Goal: Transaction & Acquisition: Obtain resource

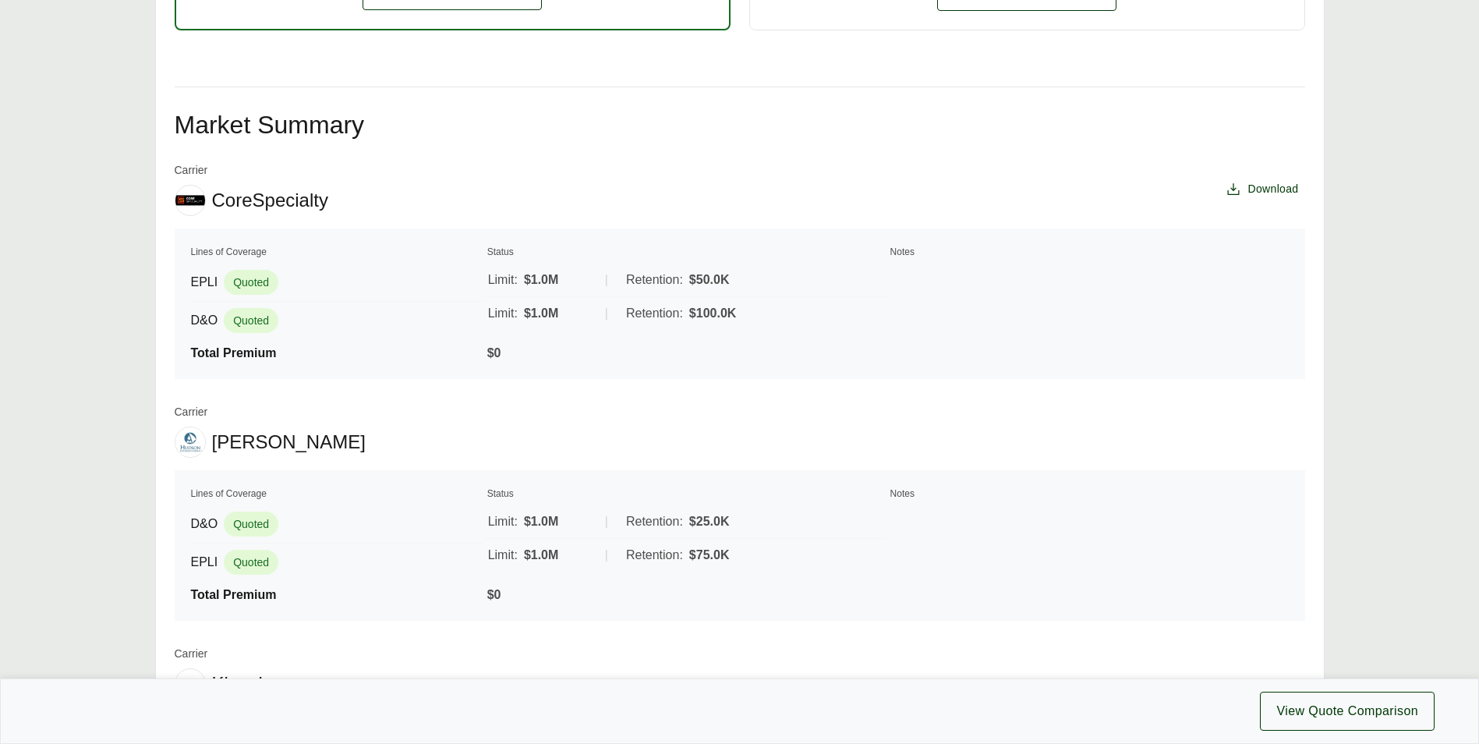
scroll to position [701, 0]
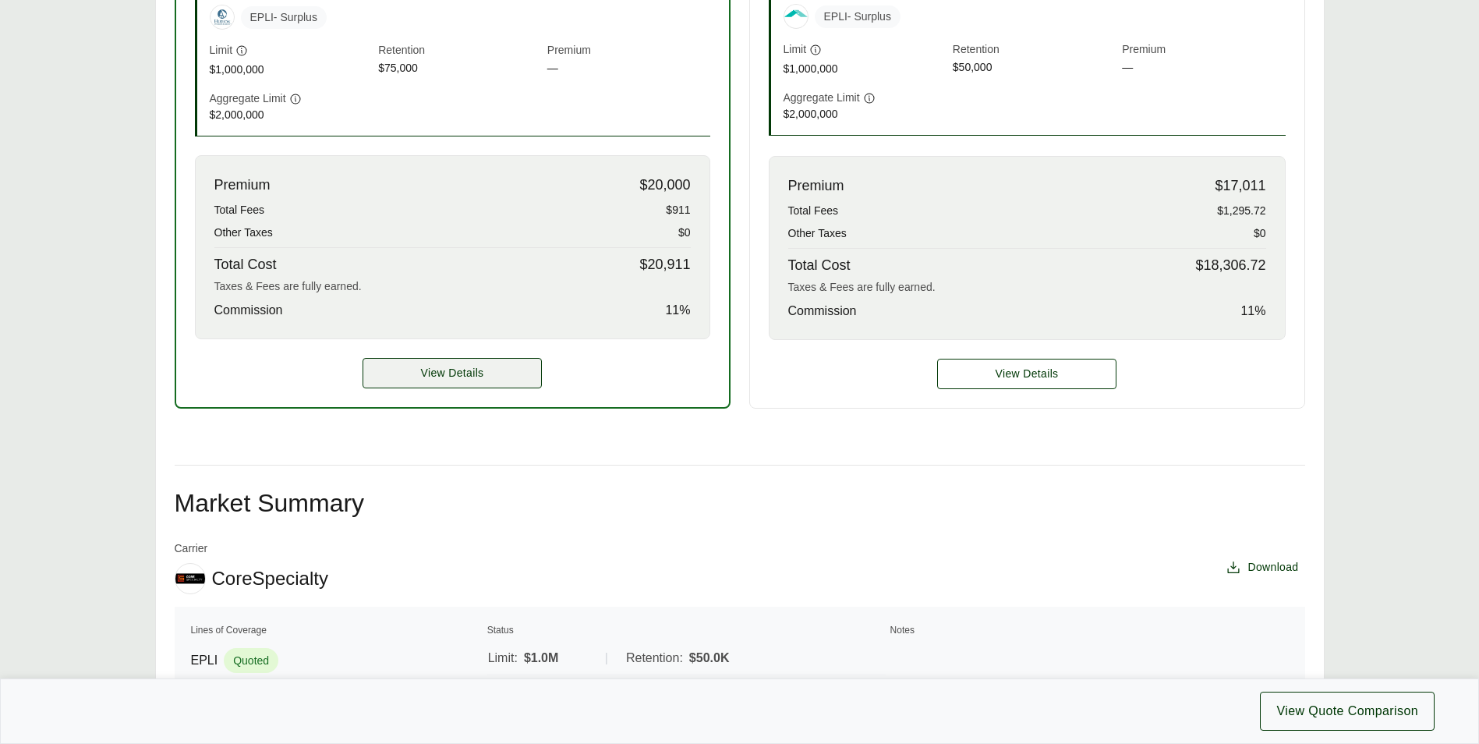
click at [475, 377] on span "View Details" at bounding box center [452, 373] width 63 height 16
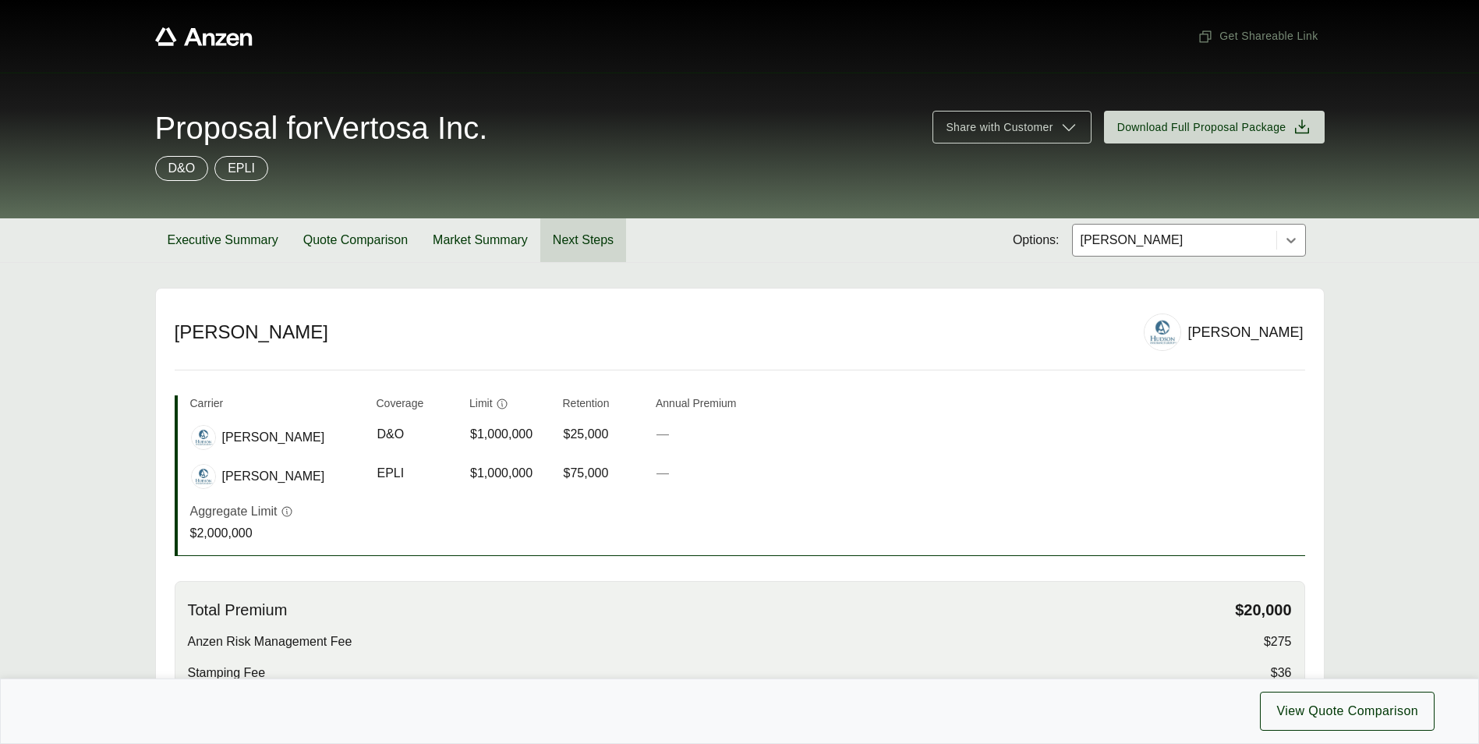
click at [589, 228] on button "Next Steps" at bounding box center [583, 240] width 86 height 44
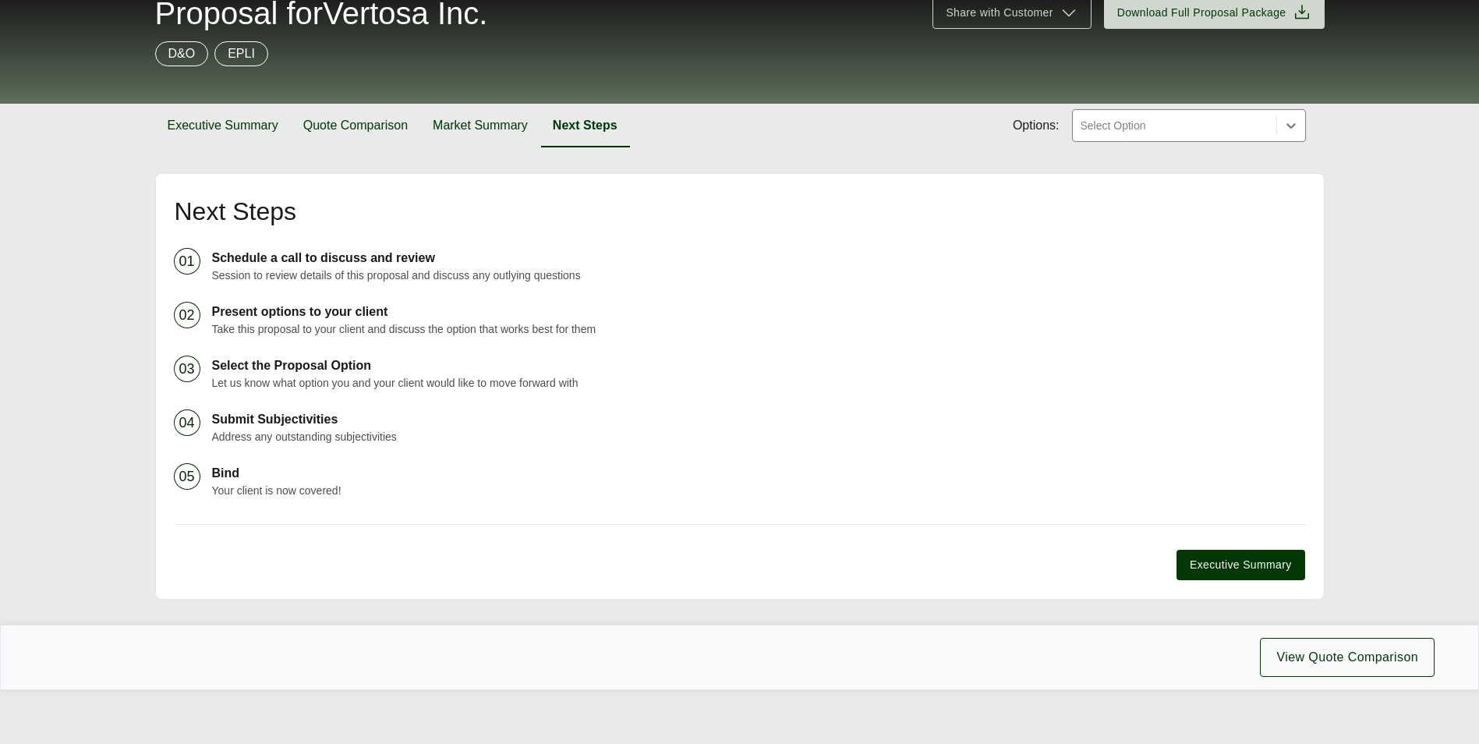
scroll to position [135, 0]
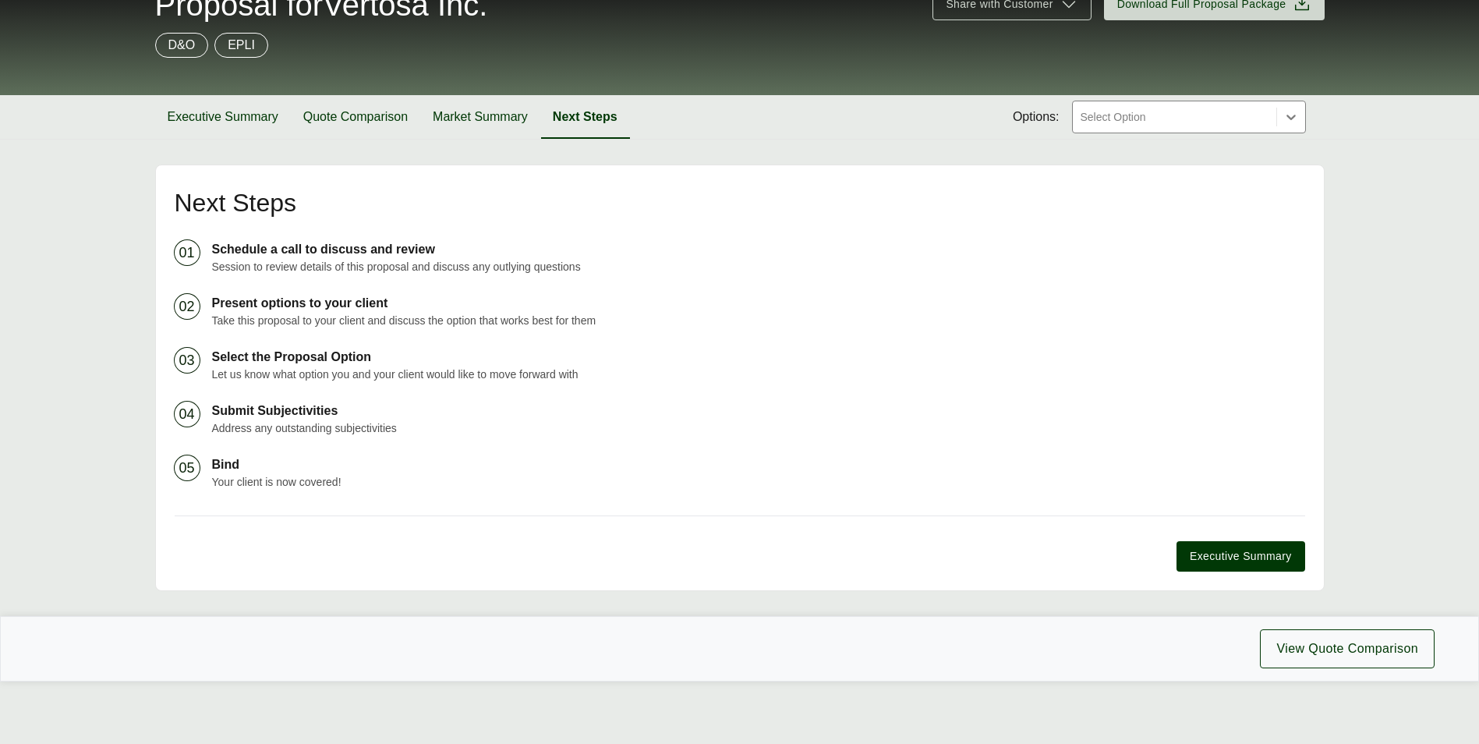
click at [238, 393] on ol "01 Schedule a call to discuss and review Session to review details of this prop…" at bounding box center [740, 365] width 1130 height 250
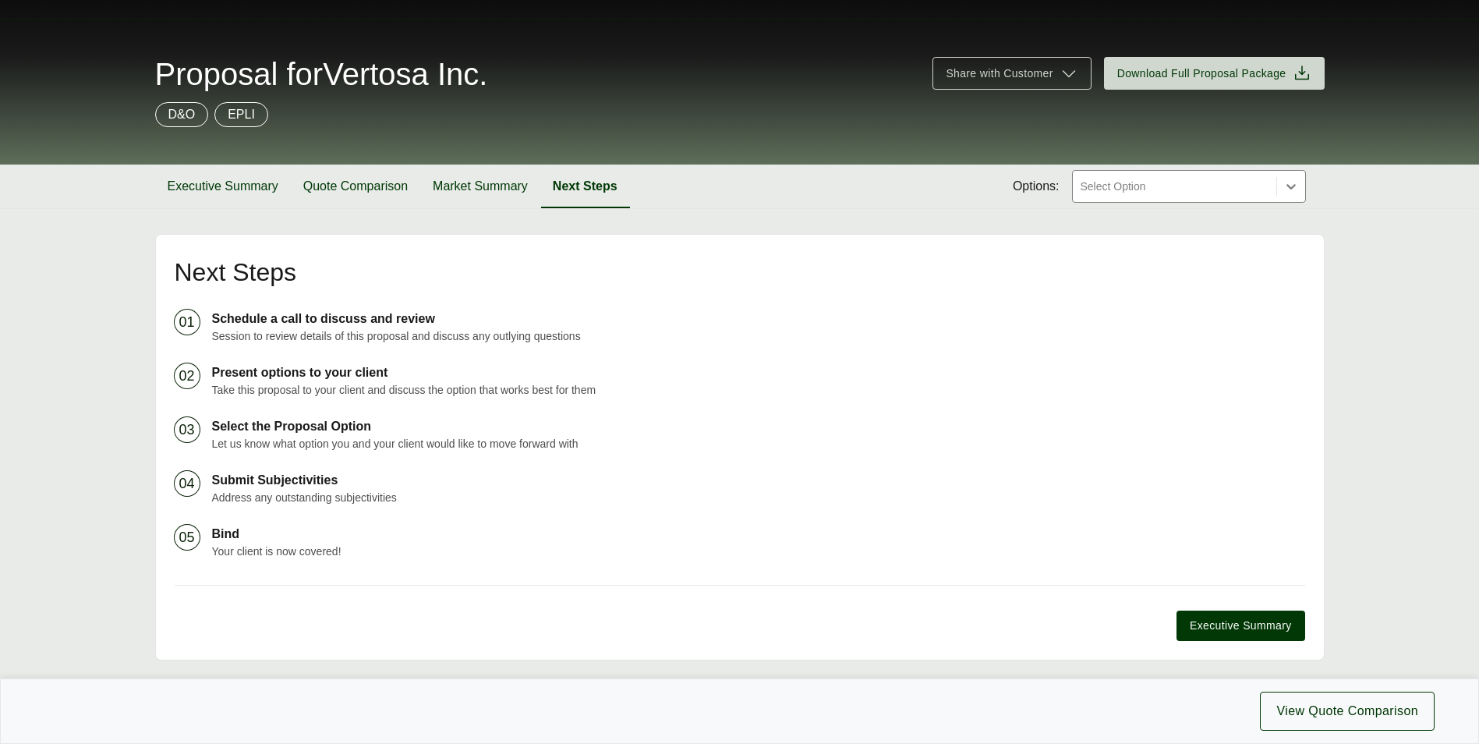
scroll to position [0, 0]
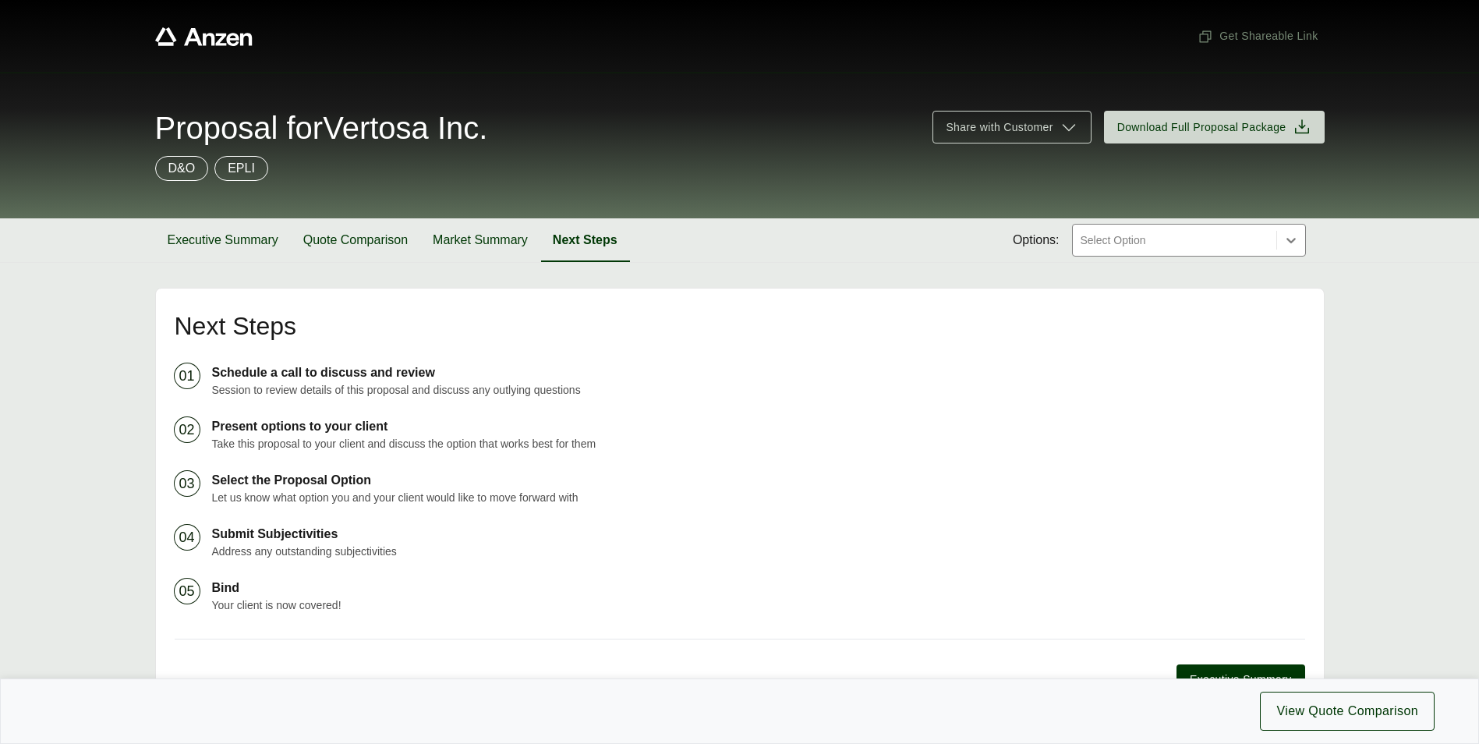
click at [1154, 262] on div "Executive Summary Quote Comparison Market Summary Next Steps Options: Select Op…" at bounding box center [739, 240] width 1169 height 44
click at [1161, 256] on div "Select Option" at bounding box center [1173, 239] width 203 height 31
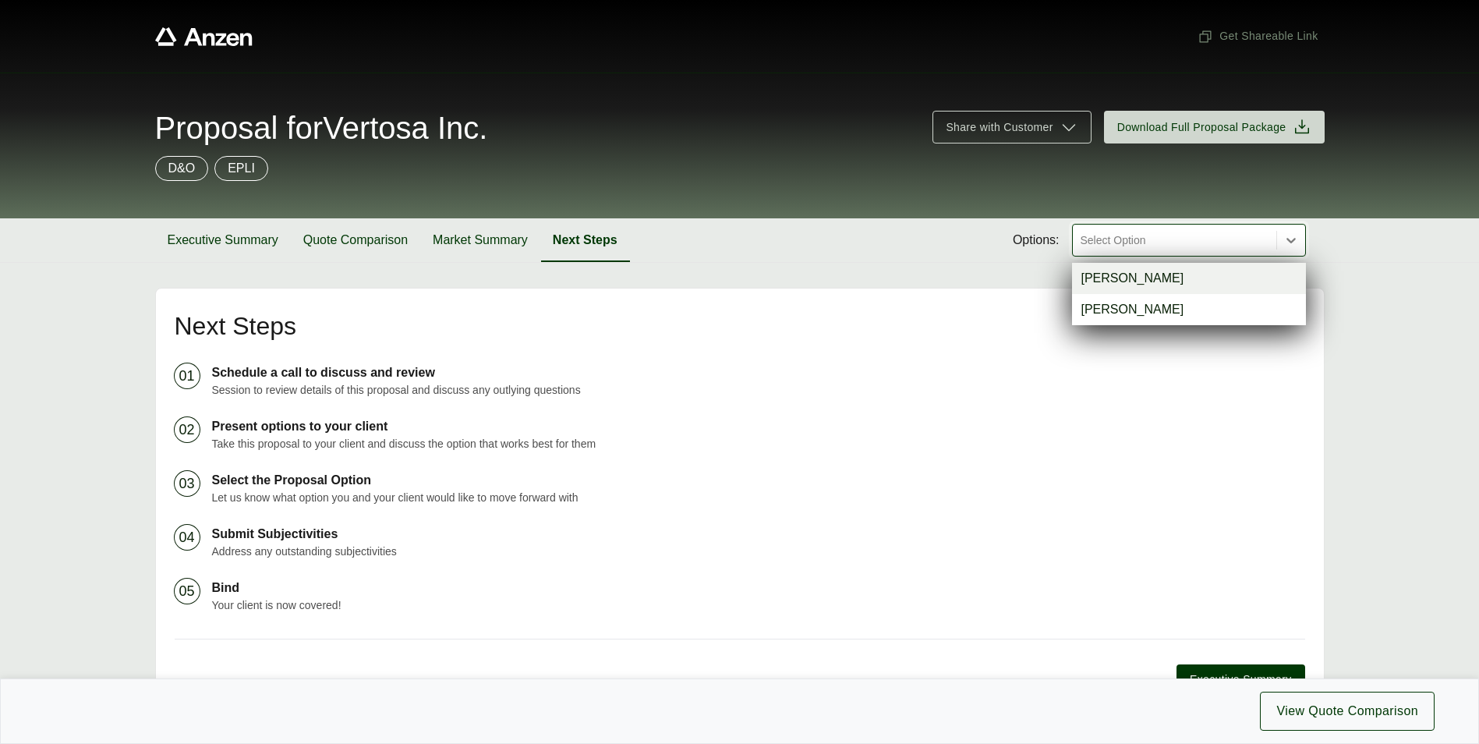
click at [1161, 256] on div "Select Option" at bounding box center [1173, 239] width 203 height 31
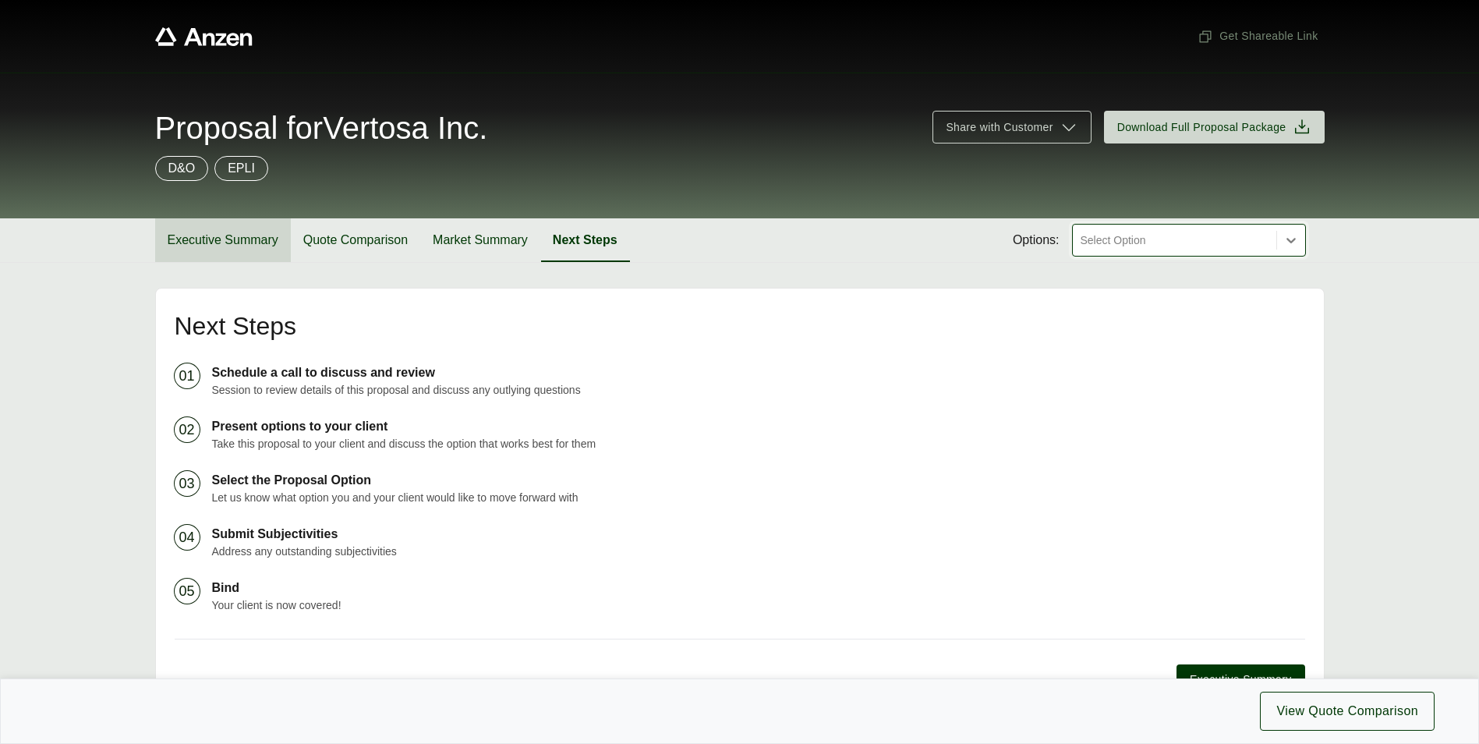
click at [245, 240] on button "Executive Summary" at bounding box center [223, 240] width 136 height 44
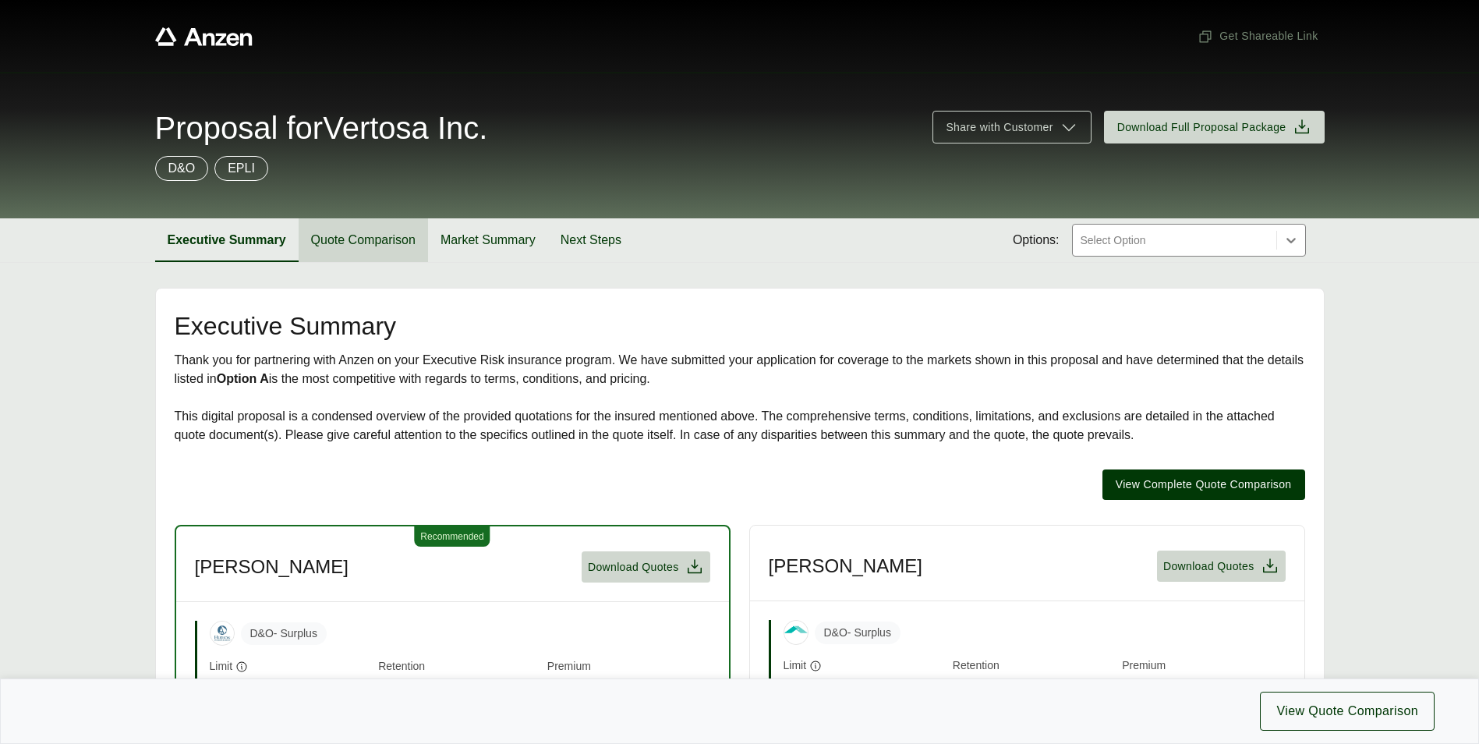
click at [355, 231] on button "Quote Comparison" at bounding box center [363, 240] width 129 height 44
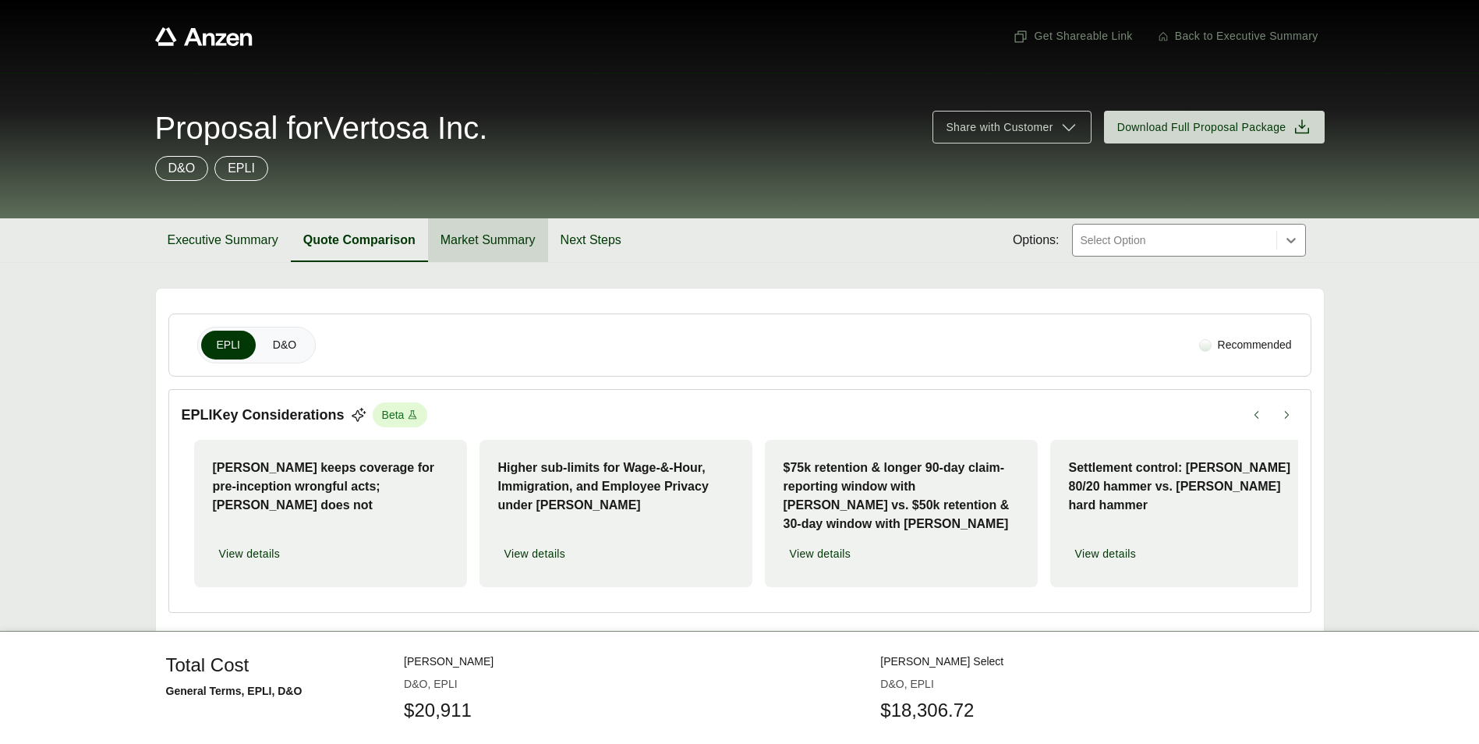
click at [488, 249] on button "Market Summary" at bounding box center [488, 240] width 120 height 44
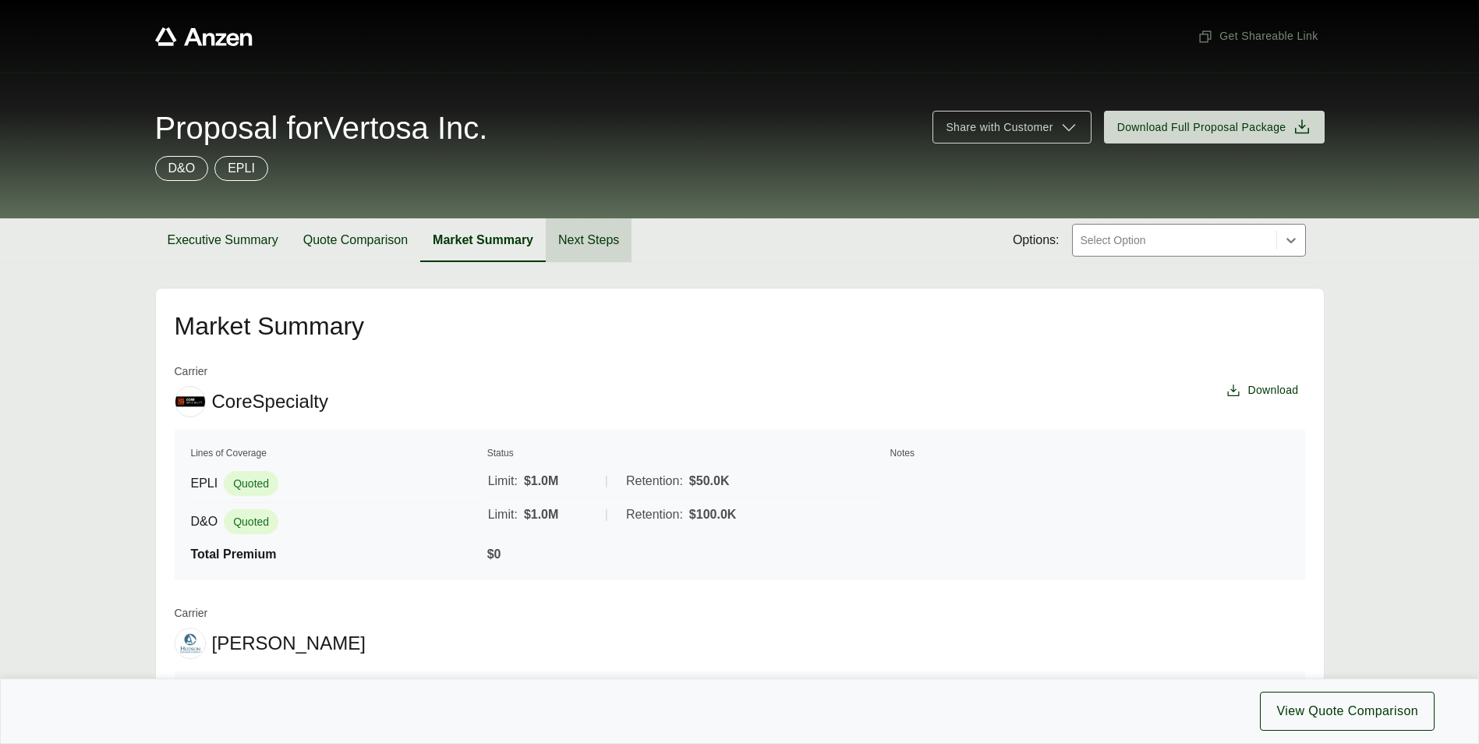
click at [561, 252] on button "Next Steps" at bounding box center [589, 240] width 86 height 44
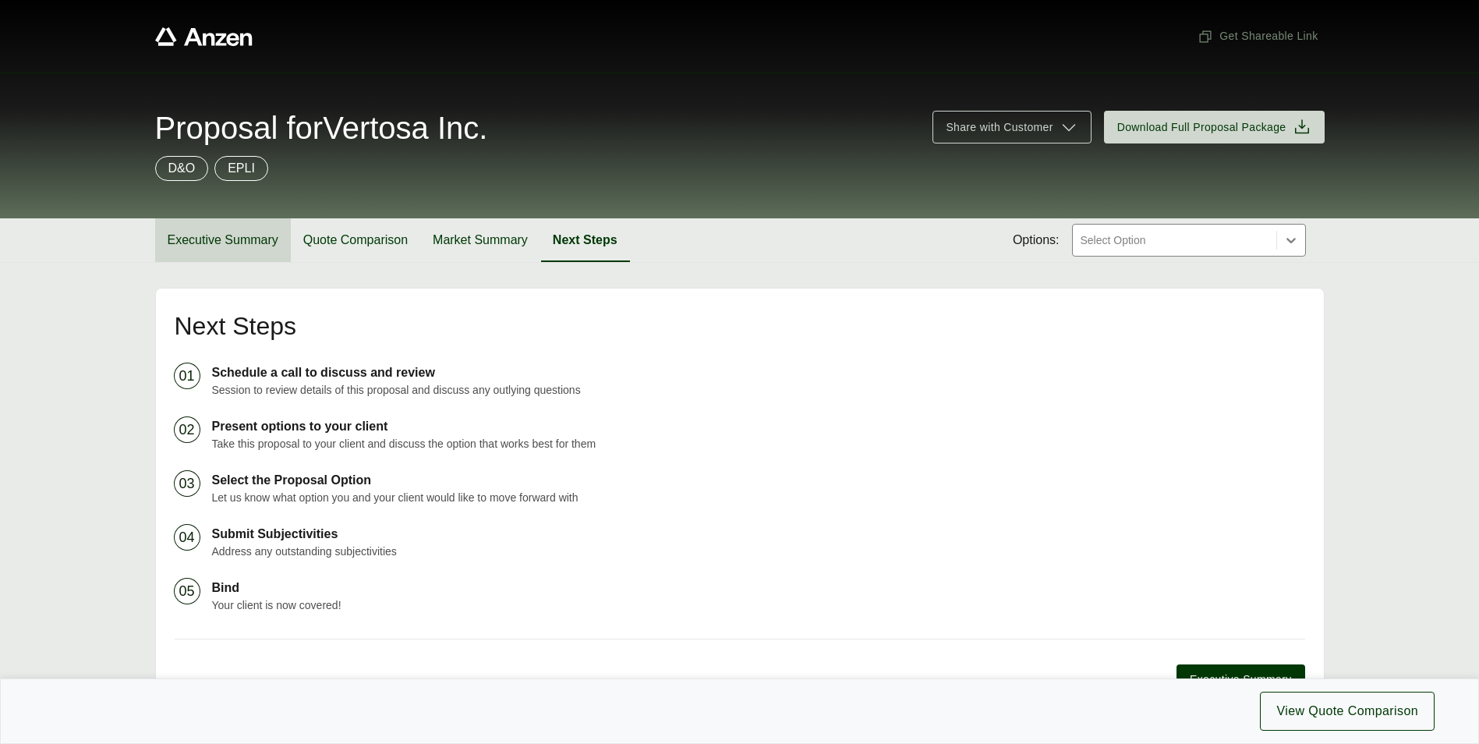
click at [214, 237] on button "Executive Summary" at bounding box center [223, 240] width 136 height 44
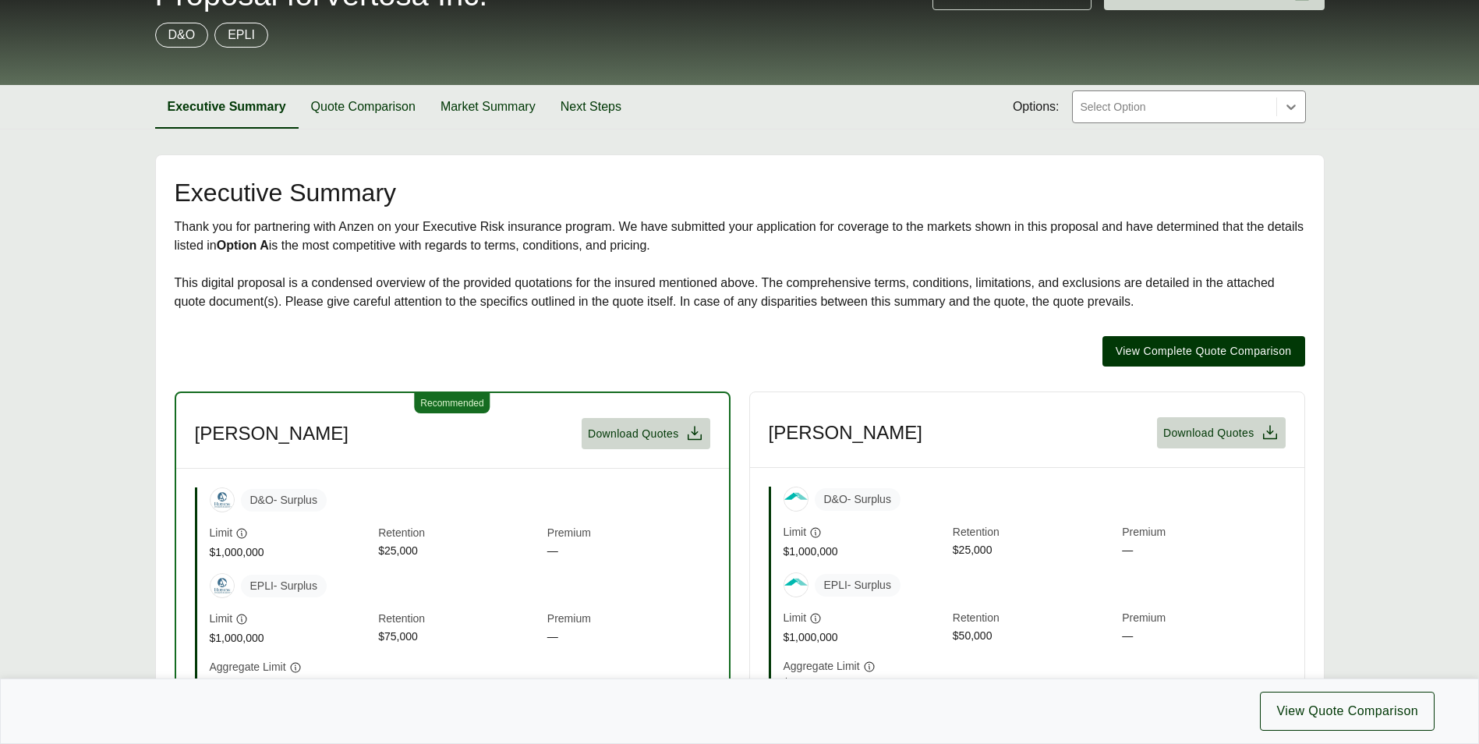
scroll to position [390, 0]
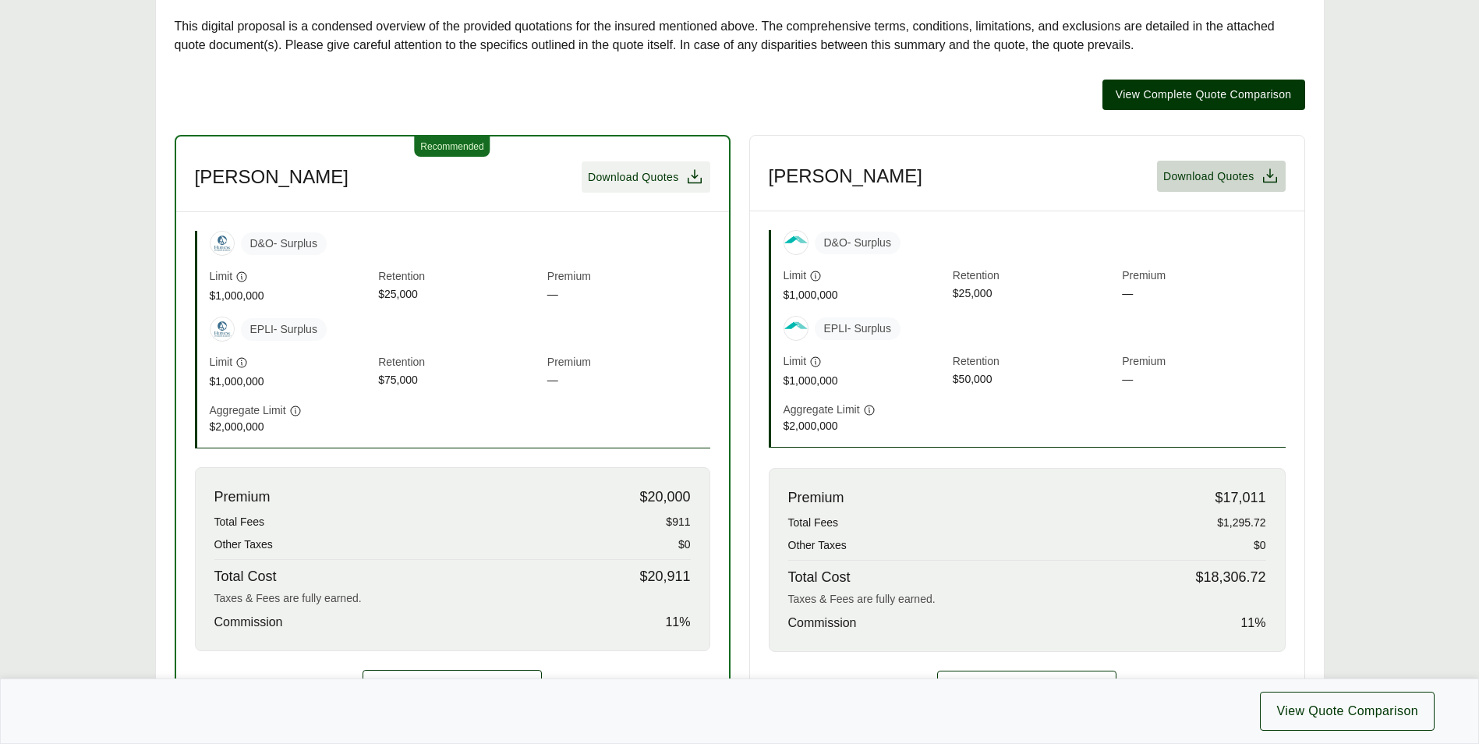
click at [667, 175] on span "Download Quotes" at bounding box center [633, 177] width 91 height 16
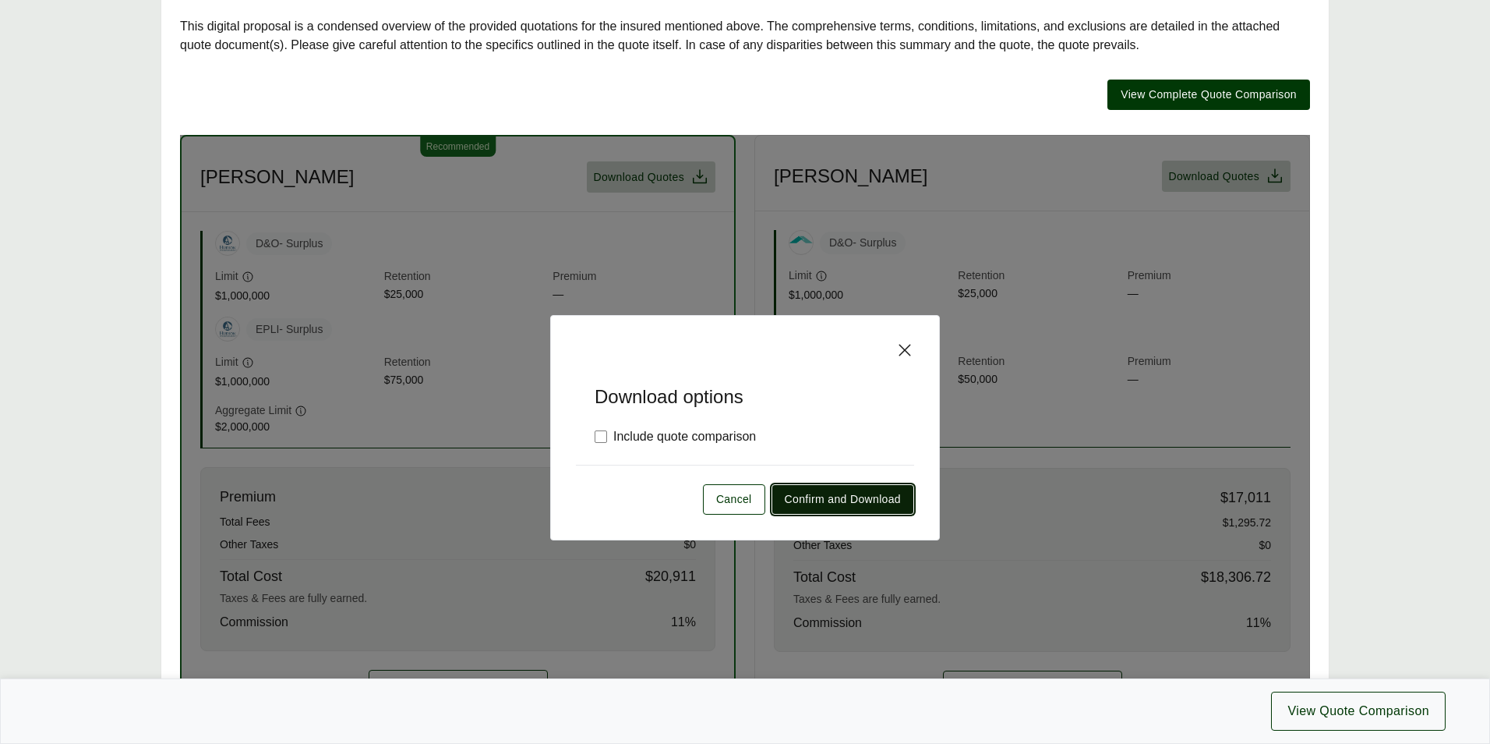
click at [825, 489] on button "Confirm and Download" at bounding box center [843, 499] width 143 height 30
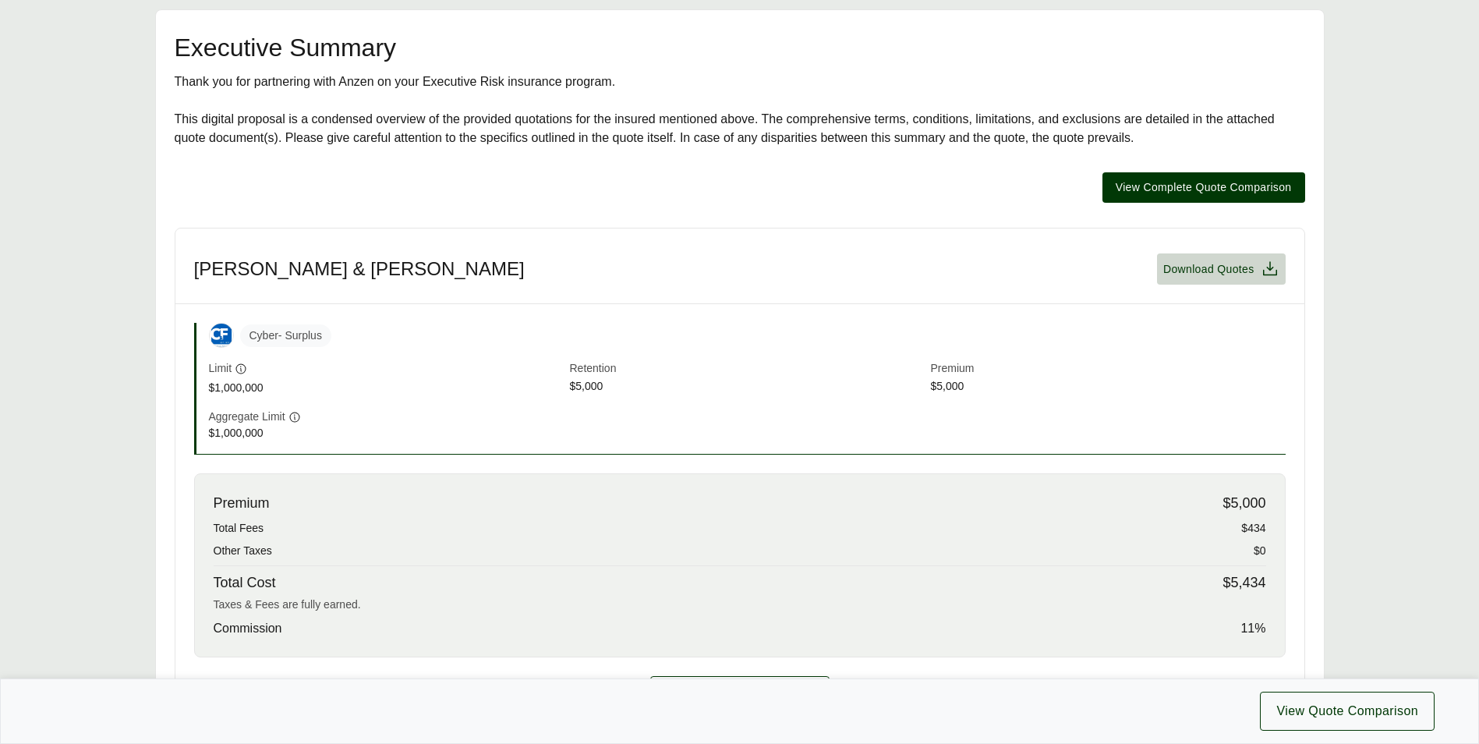
scroll to position [312, 0]
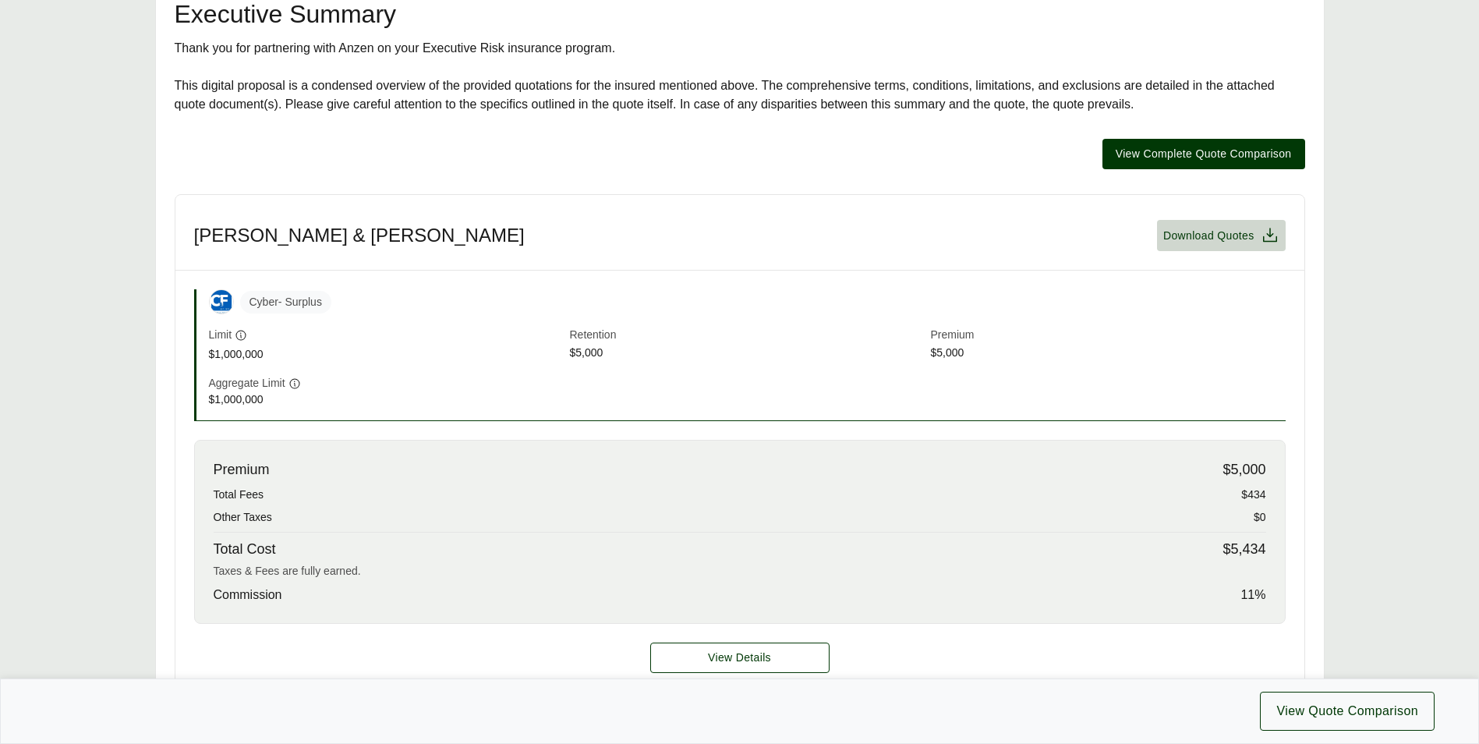
click at [415, 373] on div "Cyber - Surplus Limit $1,000,000 Retention $5,000 Premium $5,000 Aggregate Limi…" at bounding box center [739, 355] width 1091 height 132
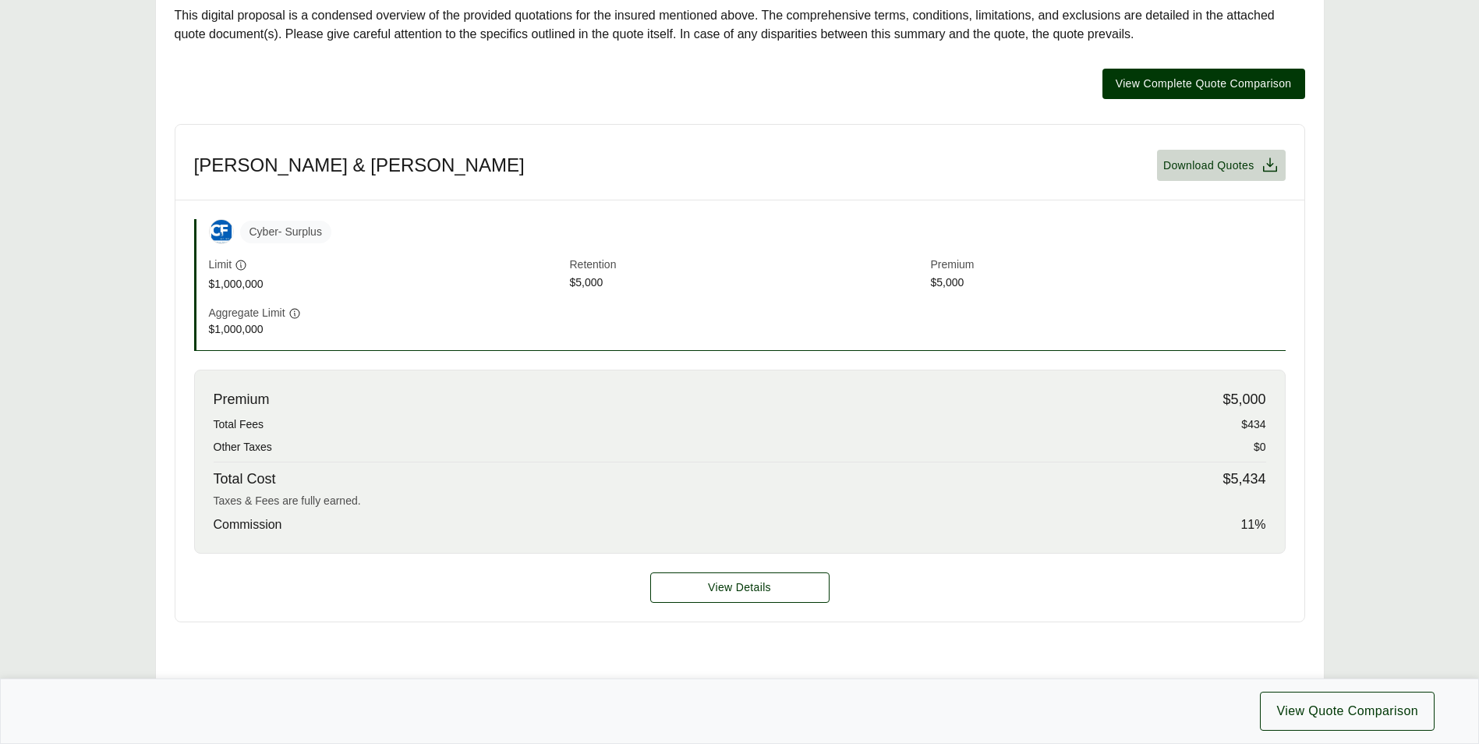
scroll to position [468, 0]
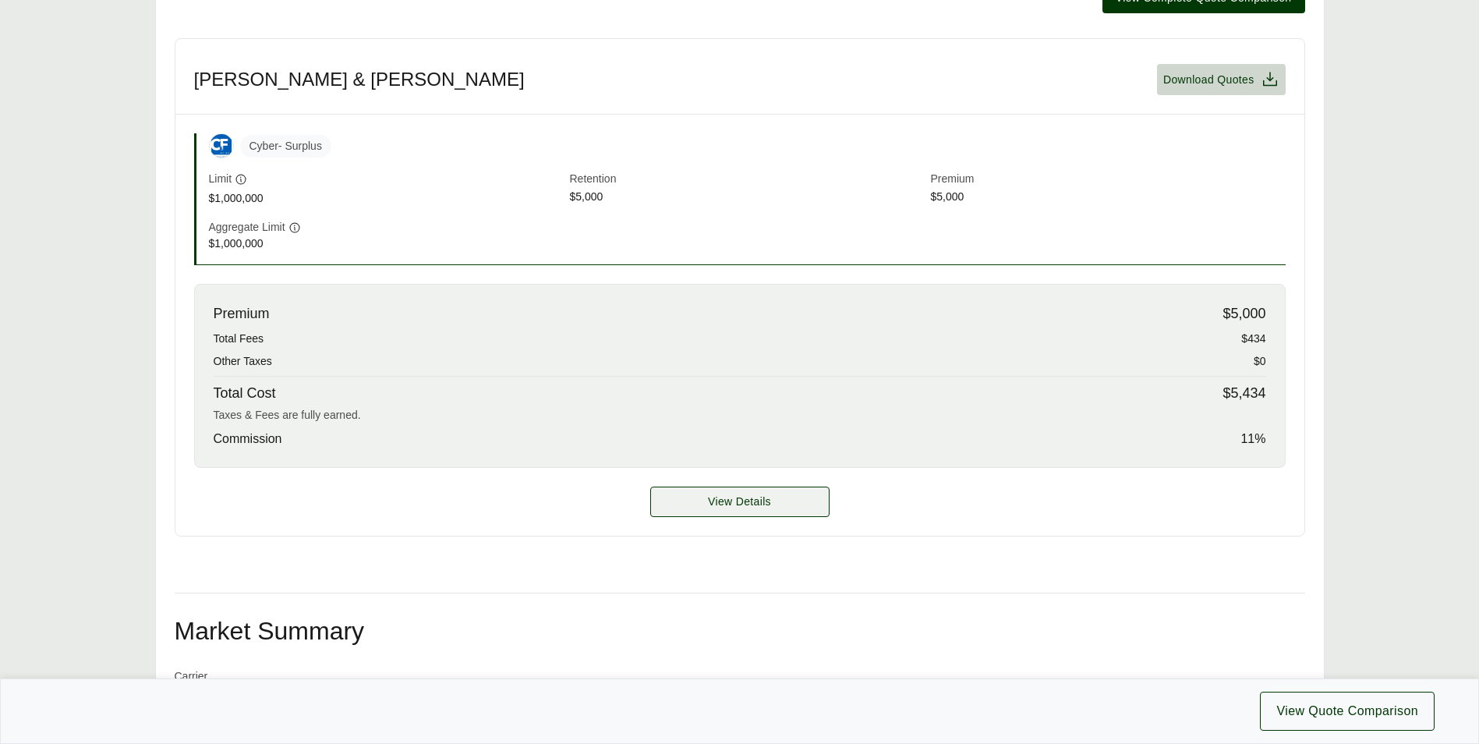
click at [763, 496] on span "View Details" at bounding box center [739, 501] width 63 height 16
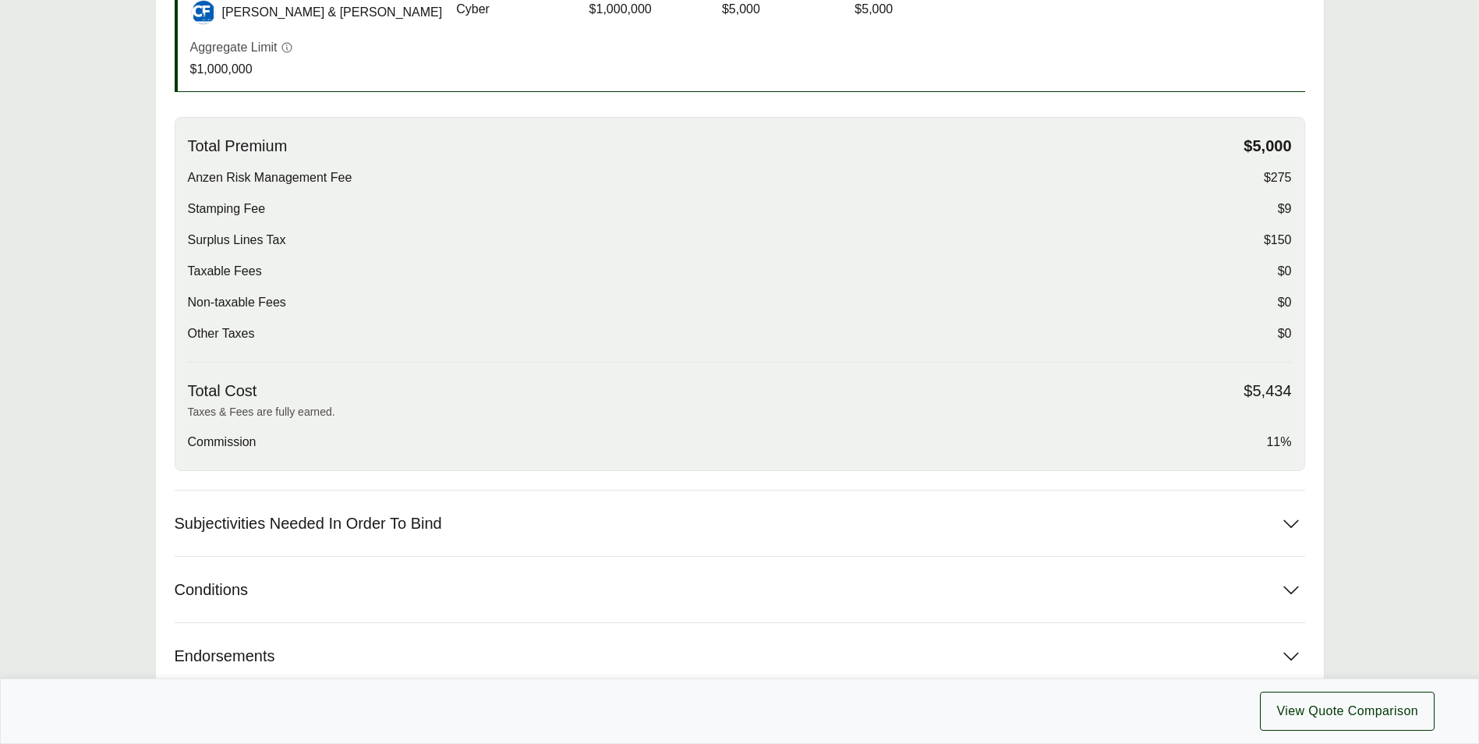
scroll to position [468, 0]
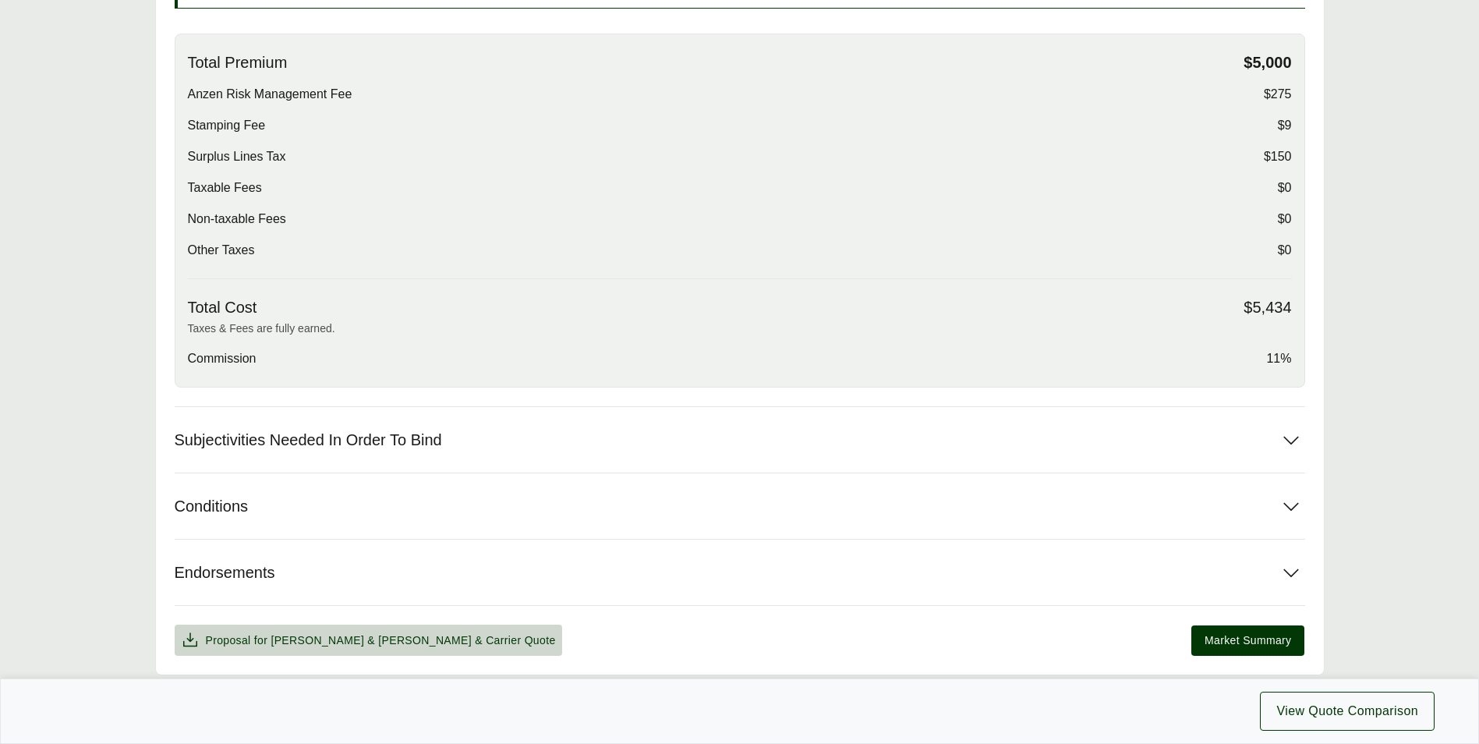
click at [270, 549] on div "Options: [PERSON_NAME] & [PERSON_NAME] [PERSON_NAME] & [PERSON_NAME] [PERSON_NA…" at bounding box center [740, 217] width 1130 height 876
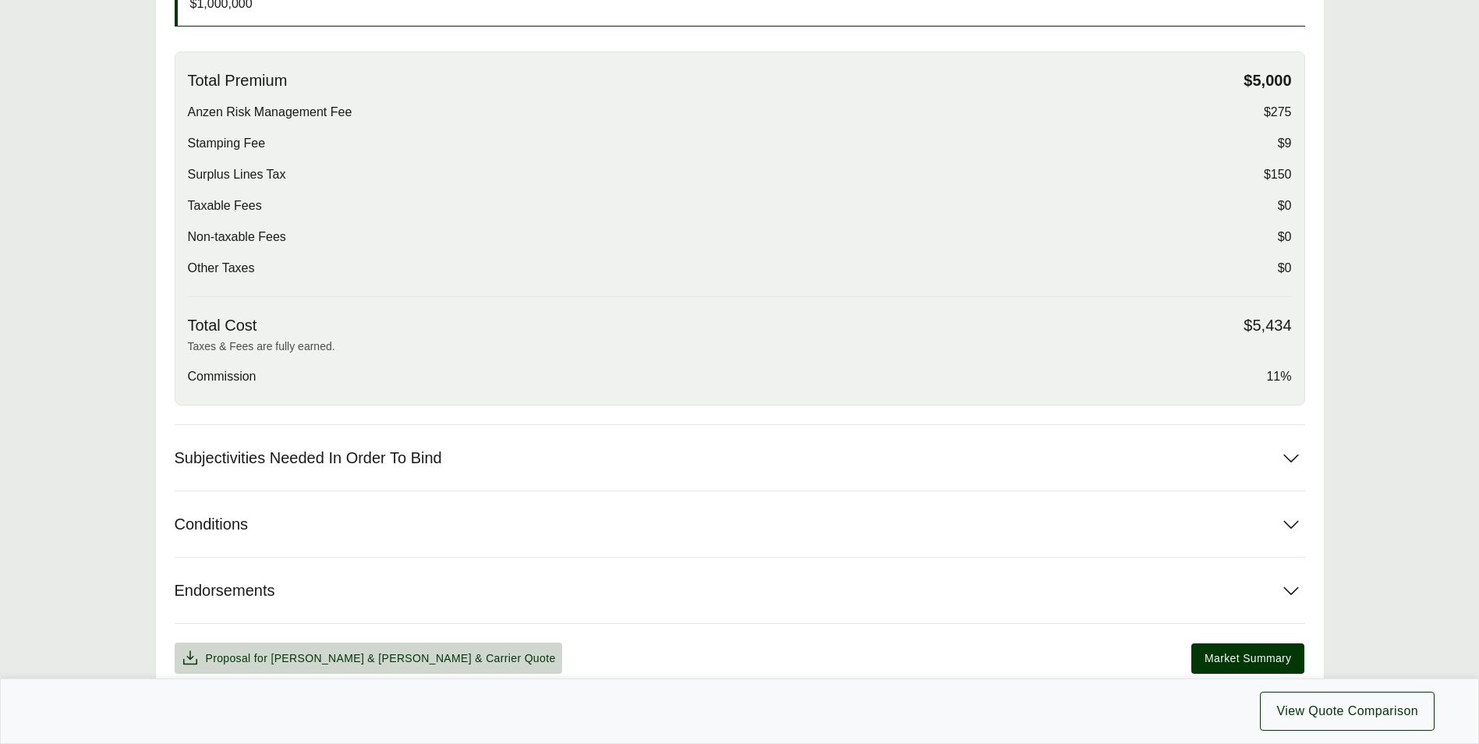
scroll to position [514, 0]
click at [317, 648] on button "Proposal for [PERSON_NAME] & [PERSON_NAME] & Carrier Quote" at bounding box center [368, 659] width 387 height 31
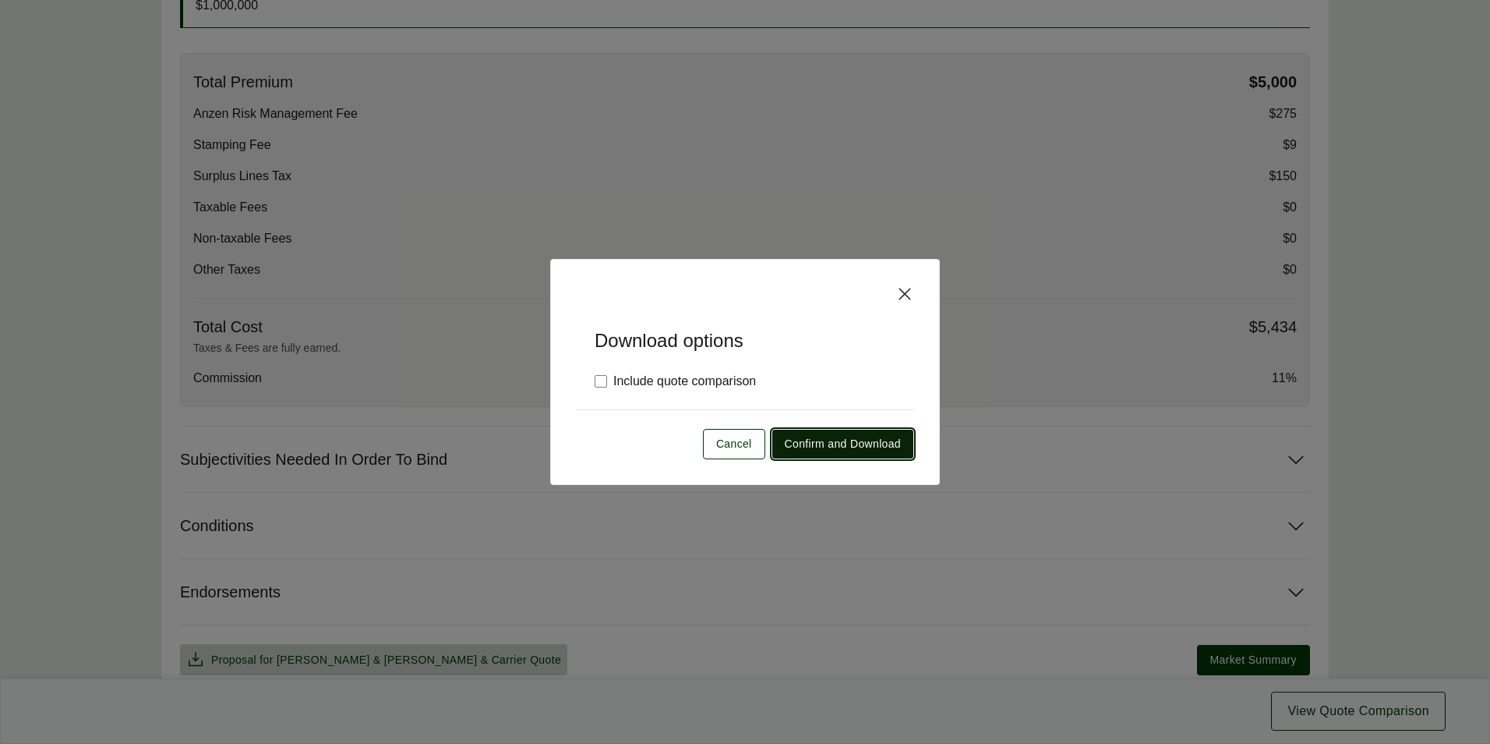
click at [857, 449] on span "Confirm and Download" at bounding box center [843, 444] width 116 height 16
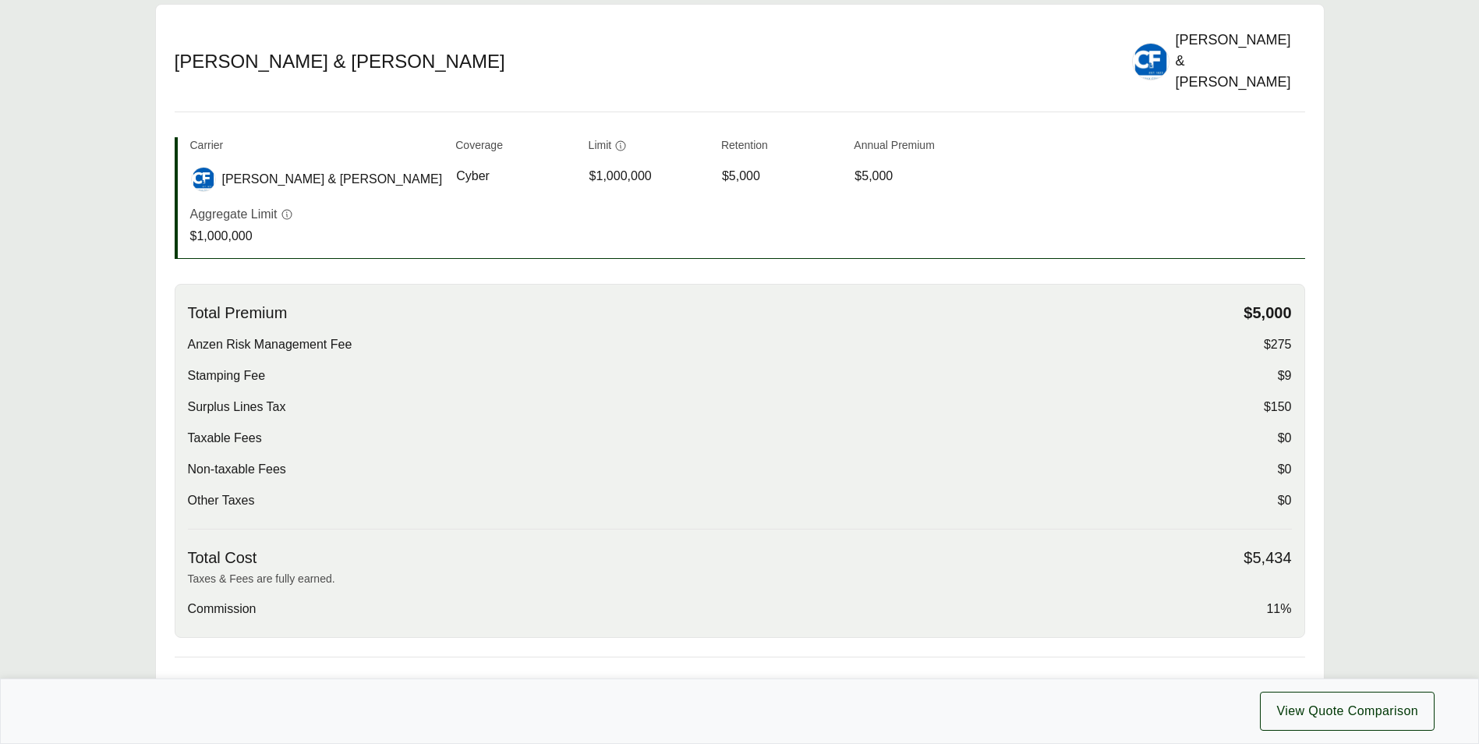
scroll to position [0, 0]
